Goal: Task Accomplishment & Management: Manage account settings

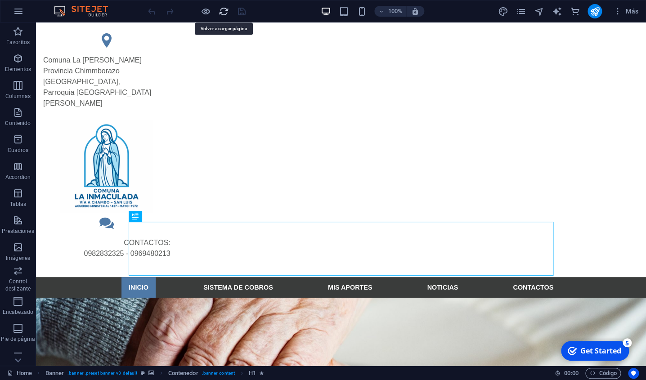
click at [229, 14] on icon "reload" at bounding box center [224, 11] width 10 height 10
click at [224, 12] on icon "reload" at bounding box center [224, 11] width 10 height 10
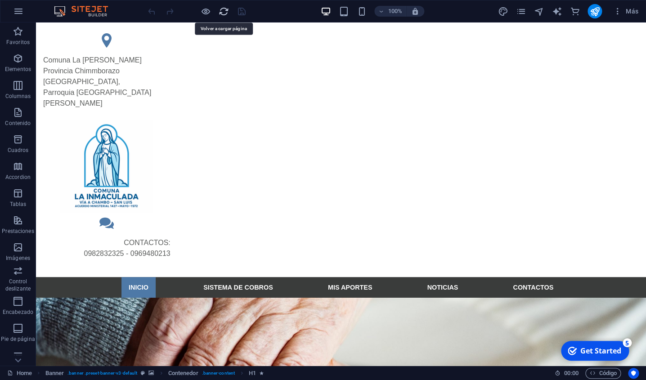
click at [224, 12] on icon "reload" at bounding box center [224, 11] width 10 height 10
click at [224, 13] on icon "reload" at bounding box center [224, 11] width 10 height 10
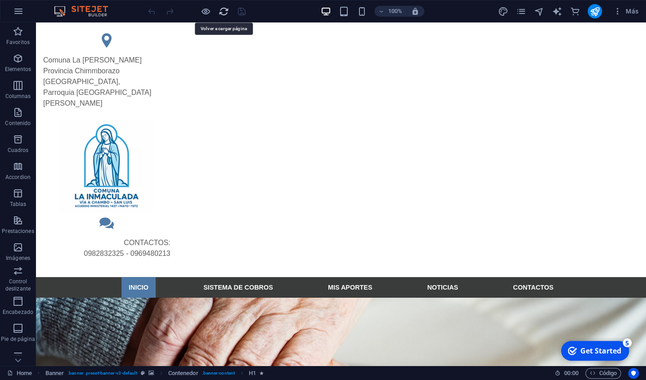
click at [224, 13] on icon "reload" at bounding box center [224, 11] width 10 height 10
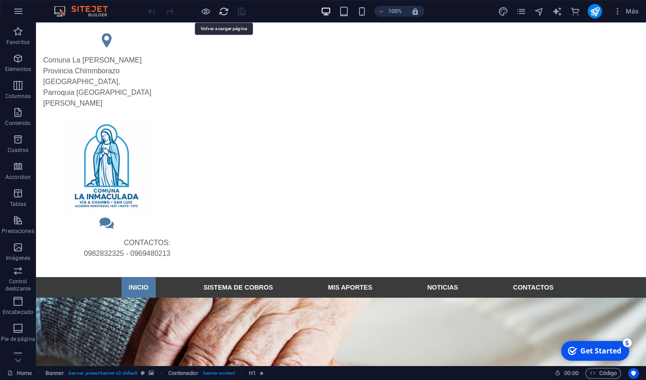
click at [224, 13] on icon "reload" at bounding box center [224, 11] width 10 height 10
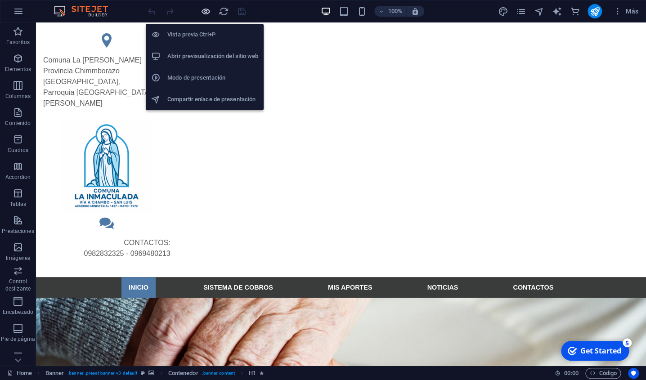
click at [203, 15] on icon "button" at bounding box center [206, 11] width 10 height 10
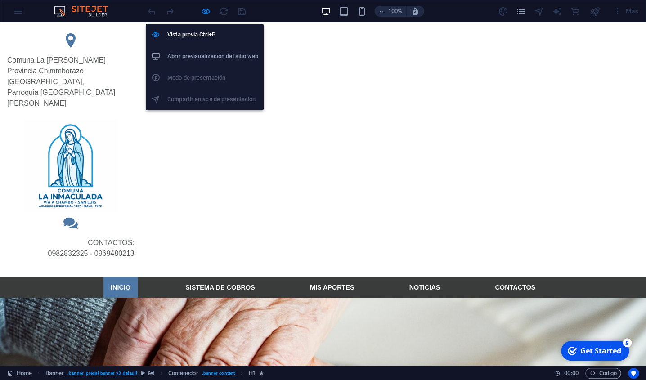
click at [206, 56] on h6 "Abrir previsualización del sitio web" at bounding box center [212, 56] width 91 height 11
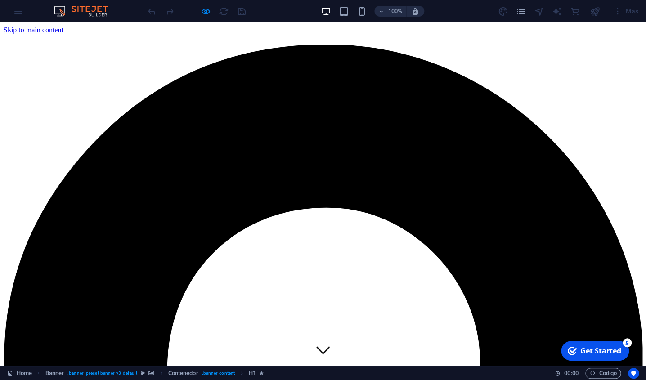
click at [20, 12] on div "100% Más" at bounding box center [322, 11] width 645 height 22
click at [20, 14] on div "100% Más" at bounding box center [322, 11] width 645 height 22
click at [71, 11] on img at bounding box center [86, 11] width 68 height 11
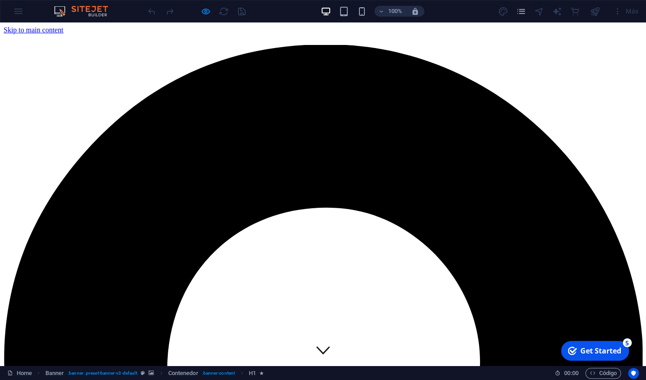
click at [20, 12] on div "100% Más" at bounding box center [322, 11] width 645 height 22
click at [522, 15] on icon "pages" at bounding box center [521, 11] width 10 height 10
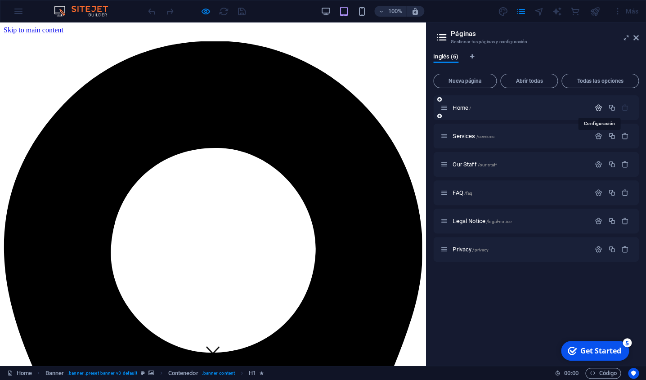
click at [600, 108] on icon "button" at bounding box center [599, 108] width 8 height 8
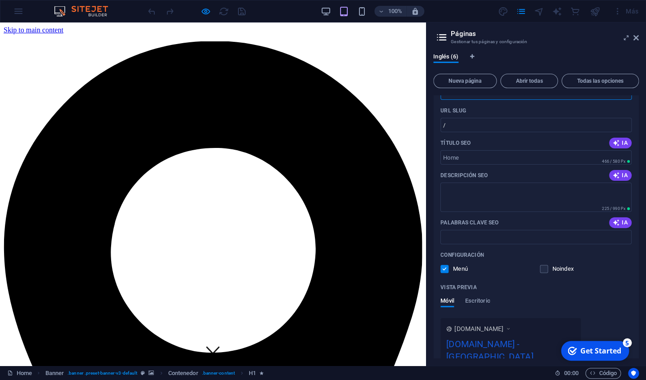
scroll to position [53, 0]
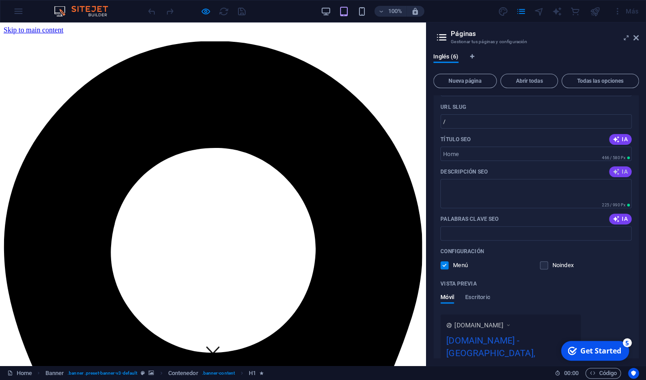
click at [622, 175] on span "IA" at bounding box center [620, 171] width 15 height 7
type textarea "Discover collaborative opportunities in [GEOGRAPHIC_DATA]! Contact us to explor…"
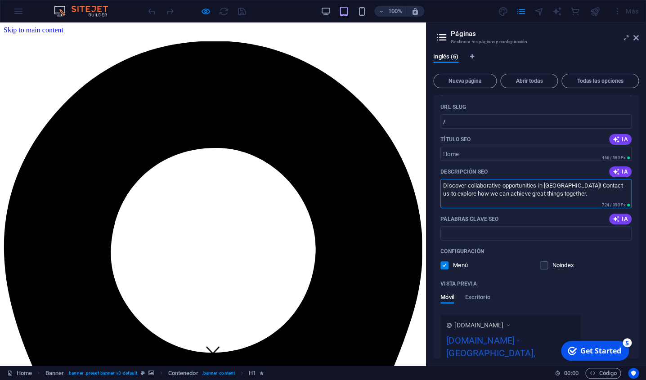
drag, startPoint x: 579, startPoint y: 198, endPoint x: 428, endPoint y: 188, distance: 151.6
click at [441, 188] on textarea "Discover collaborative opportunities in [GEOGRAPHIC_DATA]! Contact us to explor…" at bounding box center [536, 193] width 191 height 29
click at [470, 234] on input "Palabras clave SEO" at bounding box center [536, 233] width 191 height 14
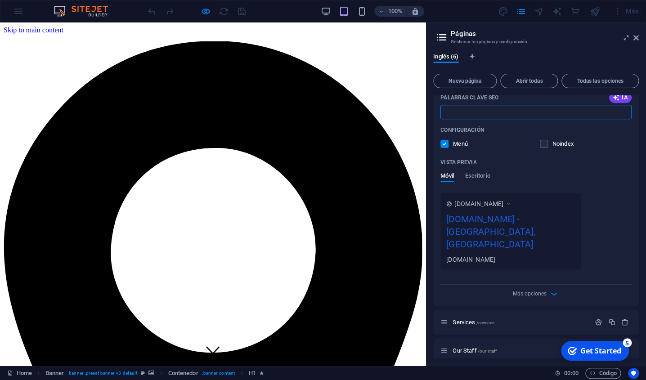
scroll to position [176, 0]
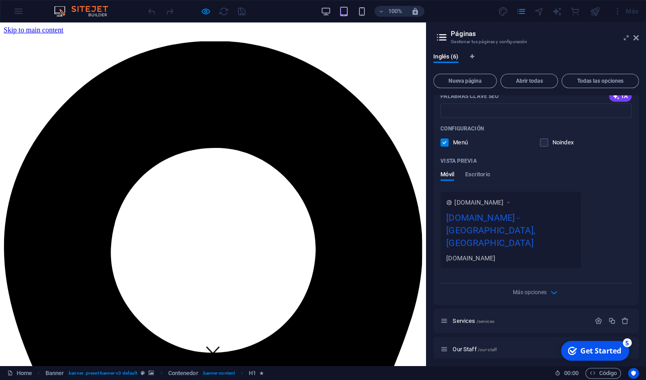
click at [530, 231] on div "[DOMAIN_NAME] - [GEOGRAPHIC_DATA], [GEOGRAPHIC_DATA]" at bounding box center [510, 232] width 129 height 43
drag, startPoint x: 527, startPoint y: 233, endPoint x: 491, endPoint y: 231, distance: 35.6
click at [491, 231] on div "[DOMAIN_NAME] - [GEOGRAPHIC_DATA], [GEOGRAPHIC_DATA]" at bounding box center [510, 232] width 129 height 43
click at [485, 175] on span "Escritorio" at bounding box center [477, 175] width 25 height 13
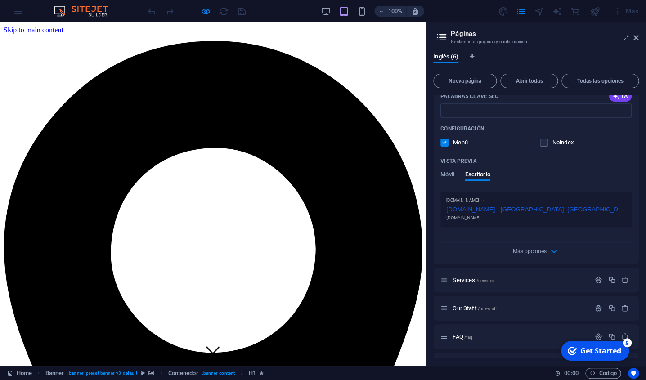
click at [544, 213] on div "[DOMAIN_NAME] - [GEOGRAPHIC_DATA], [GEOGRAPHIC_DATA]" at bounding box center [536, 208] width 180 height 9
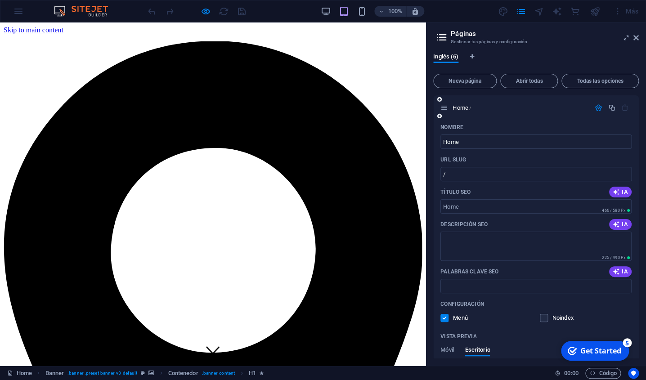
scroll to position [2, 0]
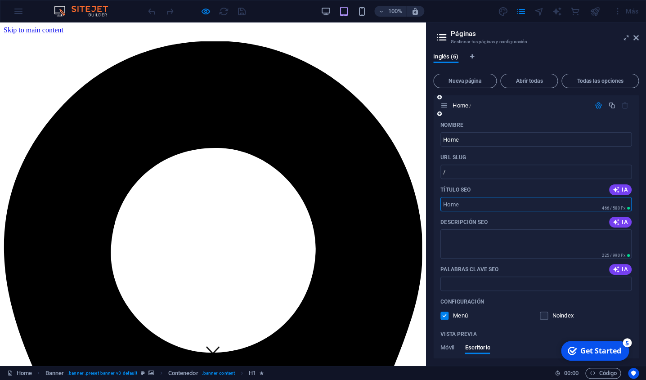
click at [503, 205] on input "Título SEO" at bounding box center [536, 204] width 191 height 14
type input "Comunidad La [PERSON_NAME] - Riobamba"
click at [458, 144] on input "Home" at bounding box center [536, 139] width 191 height 14
drag, startPoint x: 472, startPoint y: 144, endPoint x: 445, endPoint y: 143, distance: 27.0
click at [445, 143] on input "Home" at bounding box center [536, 139] width 191 height 14
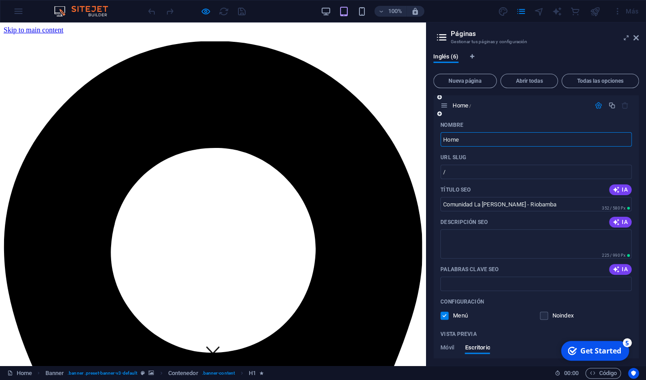
click at [491, 139] on input "Home" at bounding box center [536, 139] width 191 height 14
click at [638, 40] on icon at bounding box center [636, 37] width 5 height 7
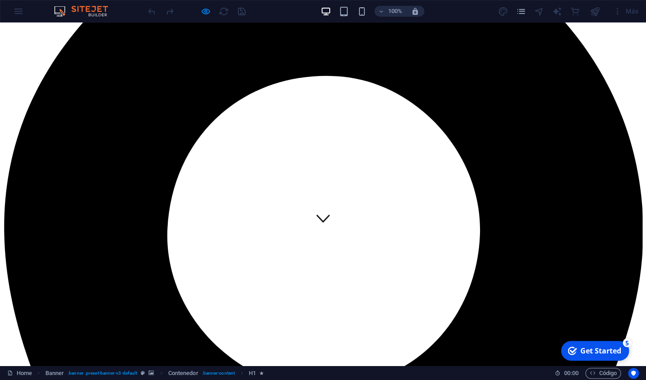
scroll to position [0, 0]
